Goal: Task Accomplishment & Management: Use online tool/utility

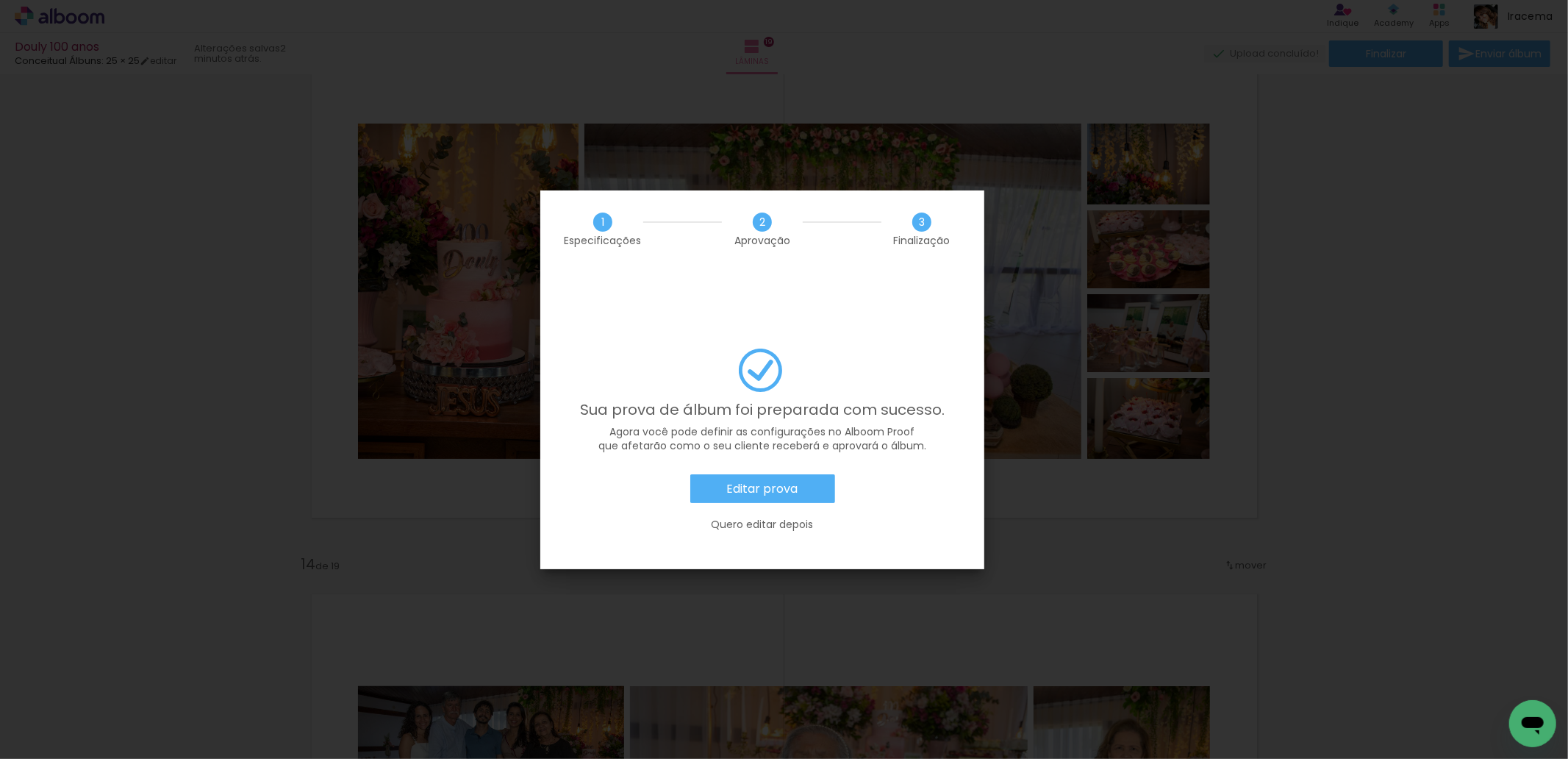
click at [0, 0] on slot "Editar prova" at bounding box center [0, 0] width 0 height 0
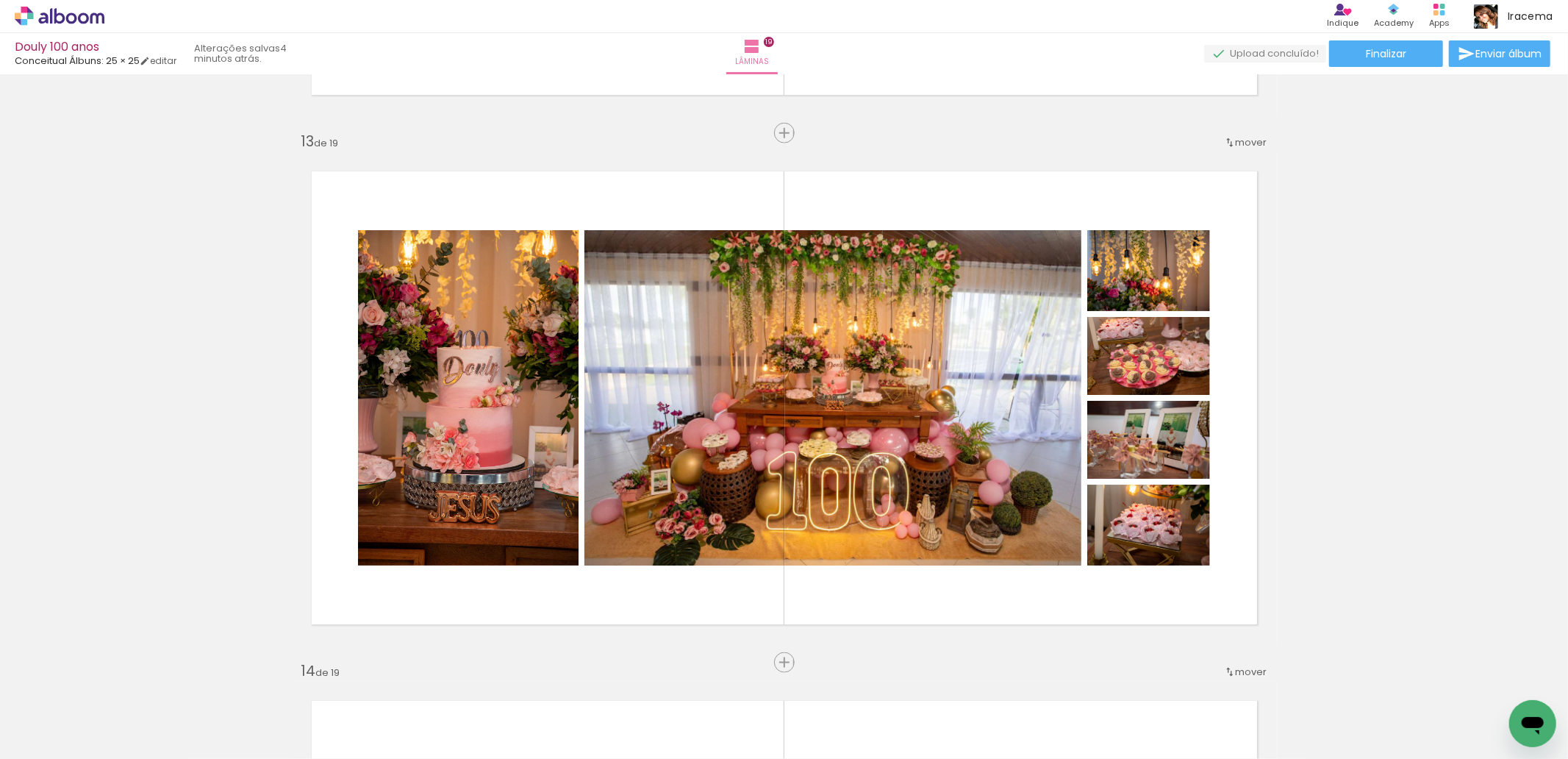
scroll to position [6331, 0]
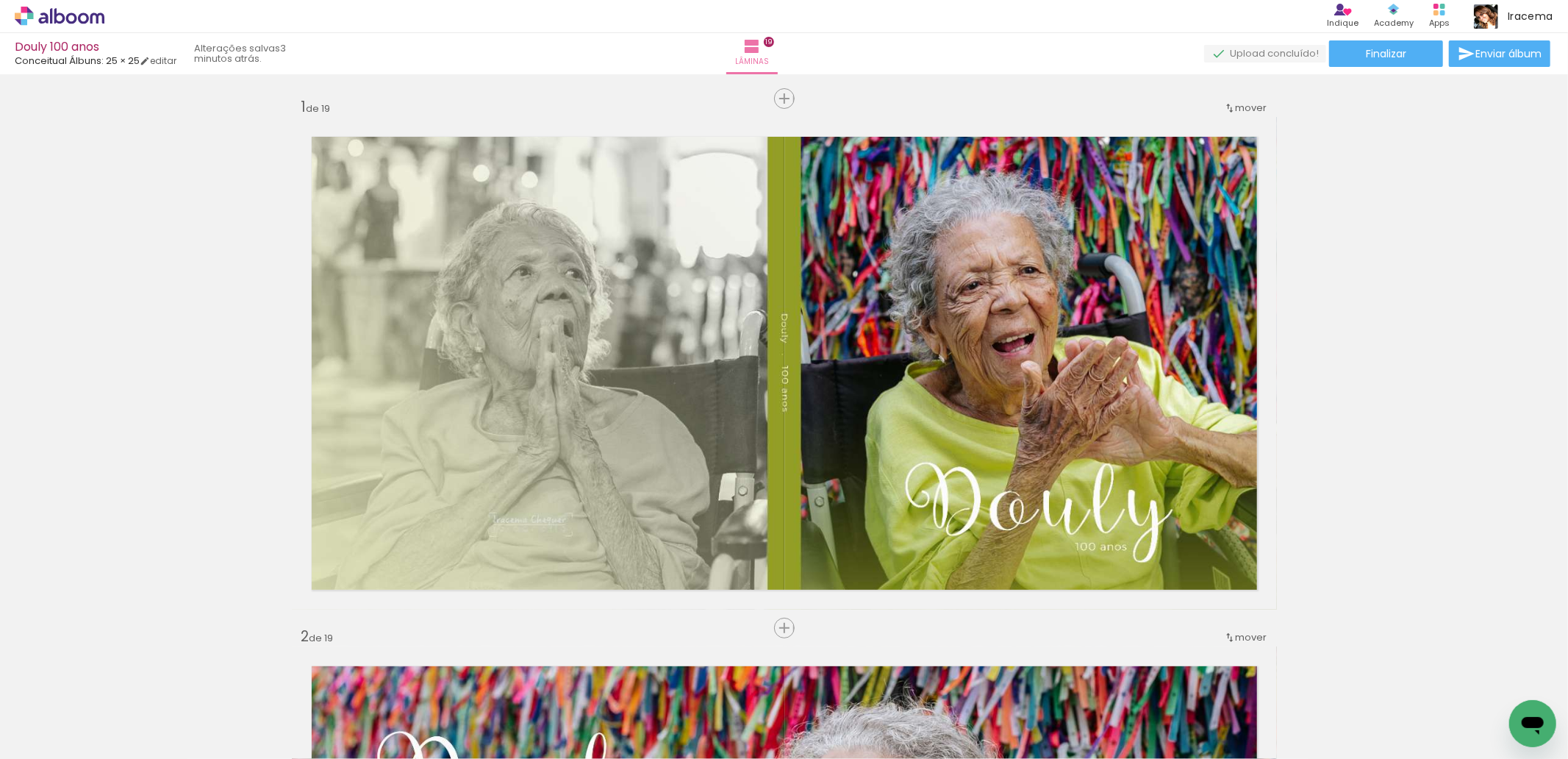
scroll to position [3510, 0]
